Goal: Task Accomplishment & Management: Complete application form

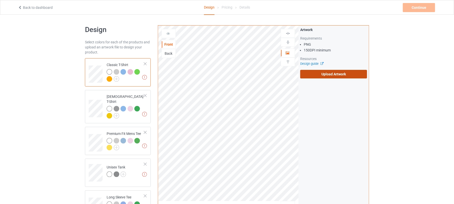
click at [347, 74] on label "Upload Artwork" at bounding box center [333, 74] width 67 height 9
click at [0, 0] on input "Upload Artwork" at bounding box center [0, 0] width 0 height 0
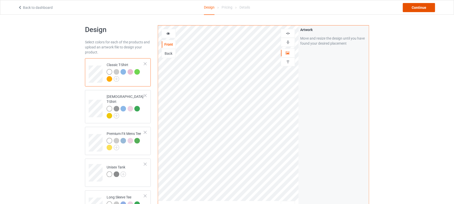
click at [423, 6] on div "Continue" at bounding box center [419, 7] width 32 height 9
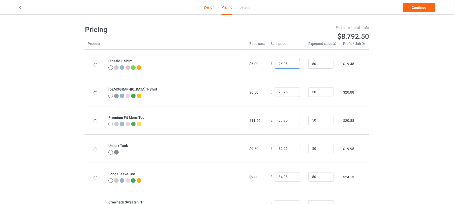
click at [278, 63] on input "26.95" at bounding box center [287, 64] width 25 height 10
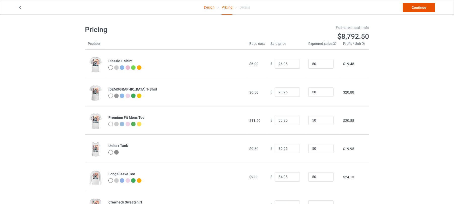
click at [420, 6] on link "Continue" at bounding box center [419, 7] width 32 height 9
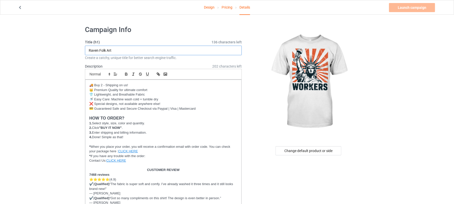
drag, startPoint x: 137, startPoint y: 50, endPoint x: 24, endPoint y: 46, distance: 112.8
drag, startPoint x: 98, startPoint y: 48, endPoint x: 33, endPoint y: 49, distance: 65.3
type input "Workers"
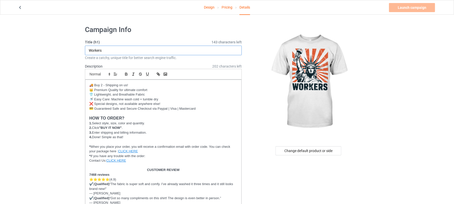
click at [136, 50] on input "Workers" at bounding box center [163, 51] width 157 height 10
drag, startPoint x: 130, startPoint y: 49, endPoint x: 41, endPoint y: 48, distance: 89.8
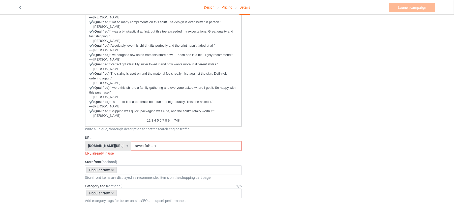
scroll to position [202, 0]
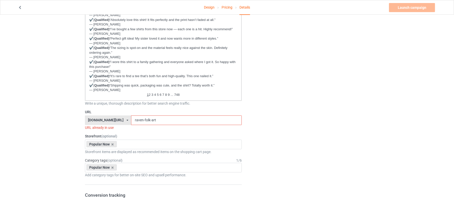
drag, startPoint x: 159, startPoint y: 118, endPoint x: 83, endPoint y: 118, distance: 75.7
click at [84, 118] on div "Campaign Info Title (h1) 143 characters left Workers Create a catchy, unique ti…" at bounding box center [163, 177] width 164 height 715
paste input "Workers"
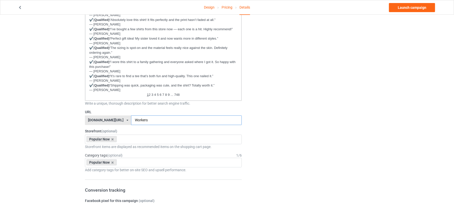
click at [131, 120] on input "Workers" at bounding box center [186, 121] width 110 height 10
type input "workers"
click at [326, 102] on div "Change default product or side" at bounding box center [308, 175] width 127 height 710
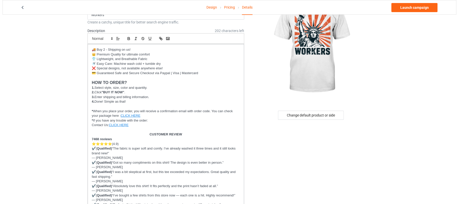
scroll to position [0, 0]
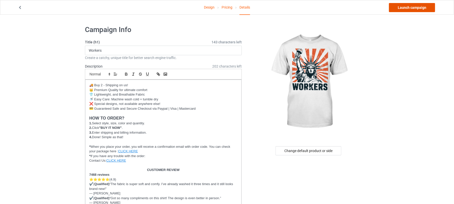
click at [419, 8] on link "Launch campaign" at bounding box center [412, 7] width 46 height 9
